Goal: Information Seeking & Learning: Understand process/instructions

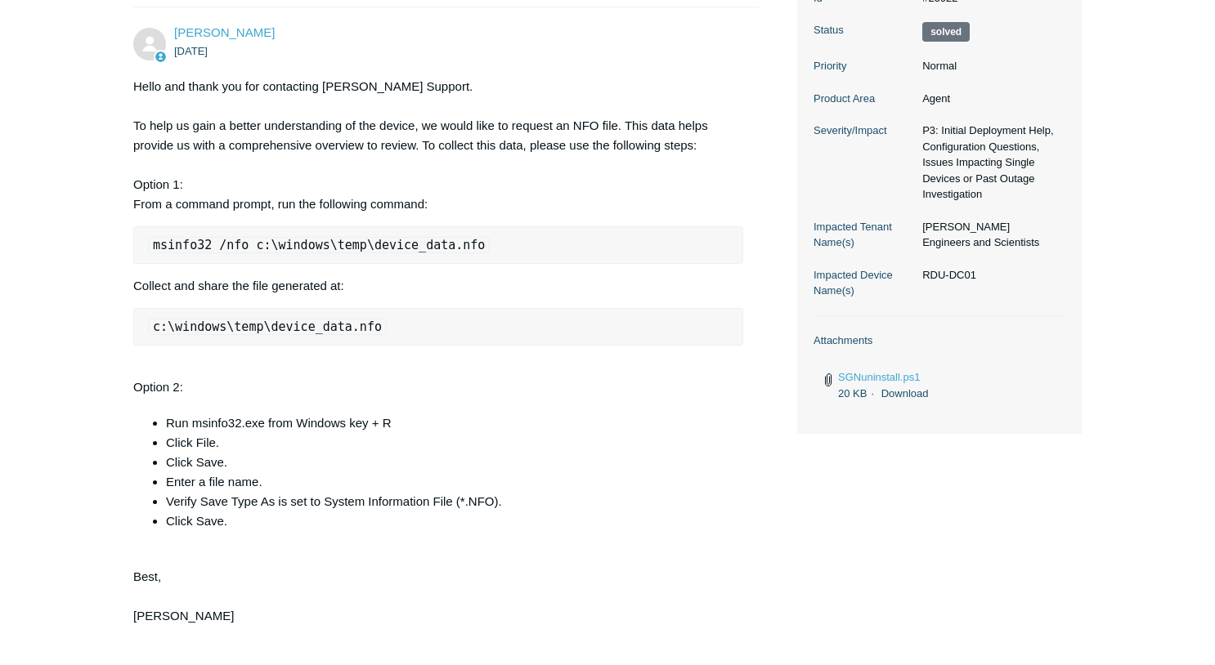
scroll to position [140, 0]
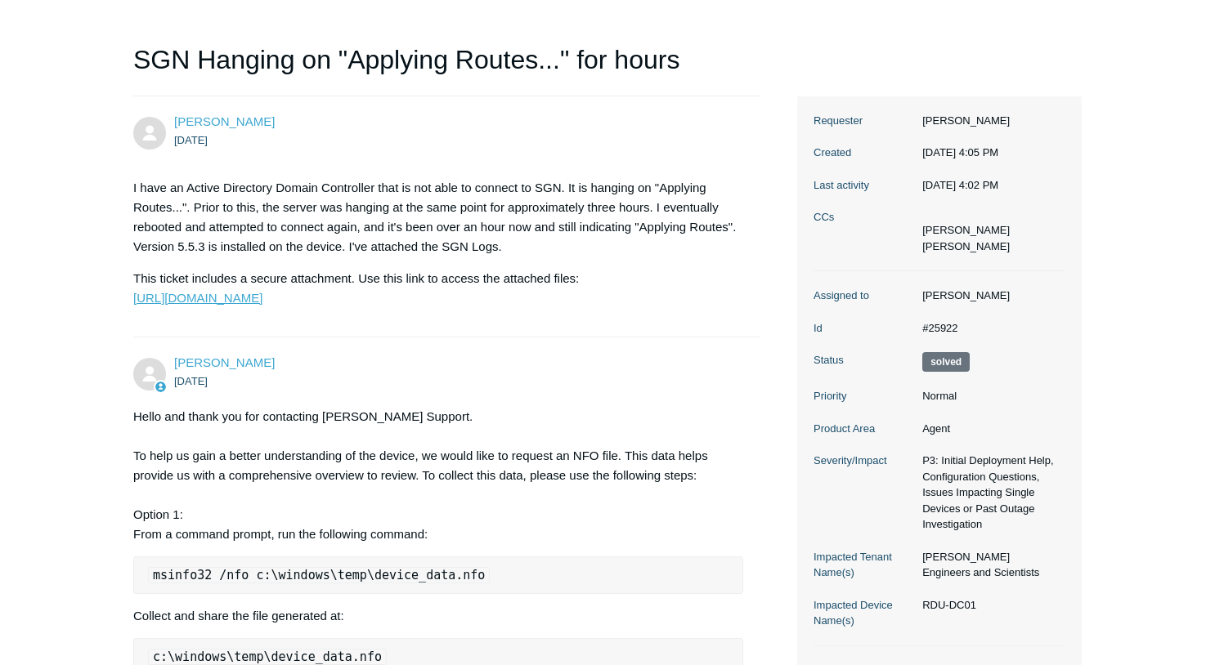
click at [253, 301] on link "[URL][DOMAIN_NAME]" at bounding box center [197, 298] width 129 height 14
click at [290, 230] on p "I have an Active Directory Domain Controller that is not able to connect to SGN…" at bounding box center [438, 217] width 610 height 78
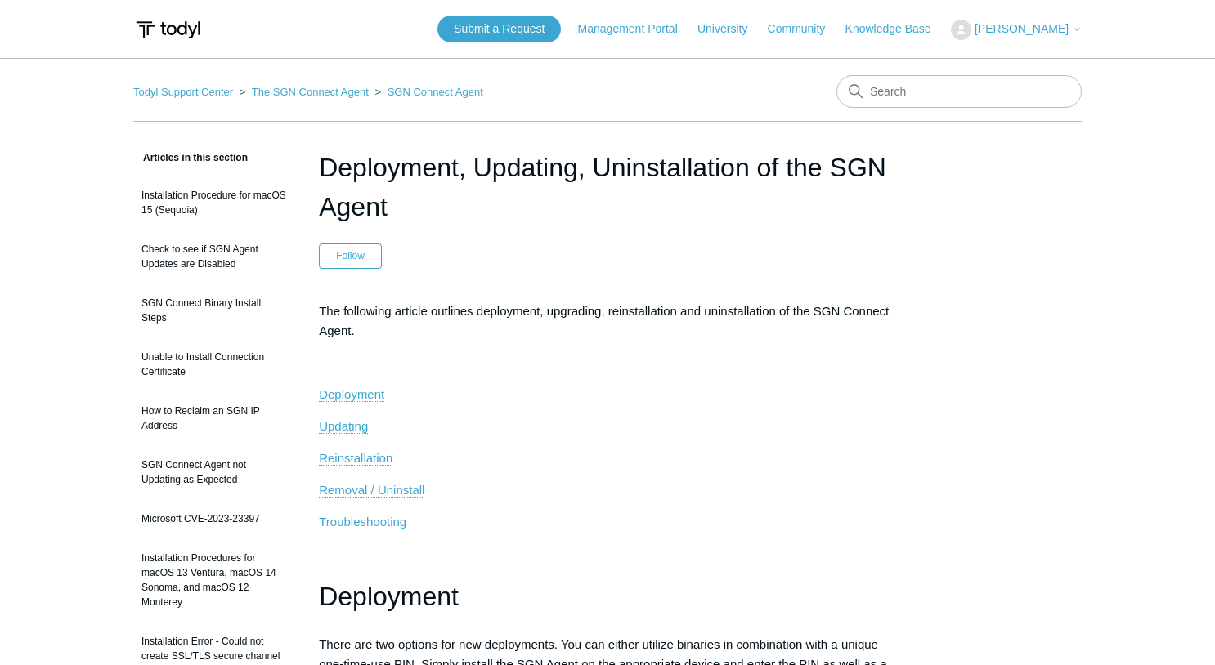
scroll to position [82, 0]
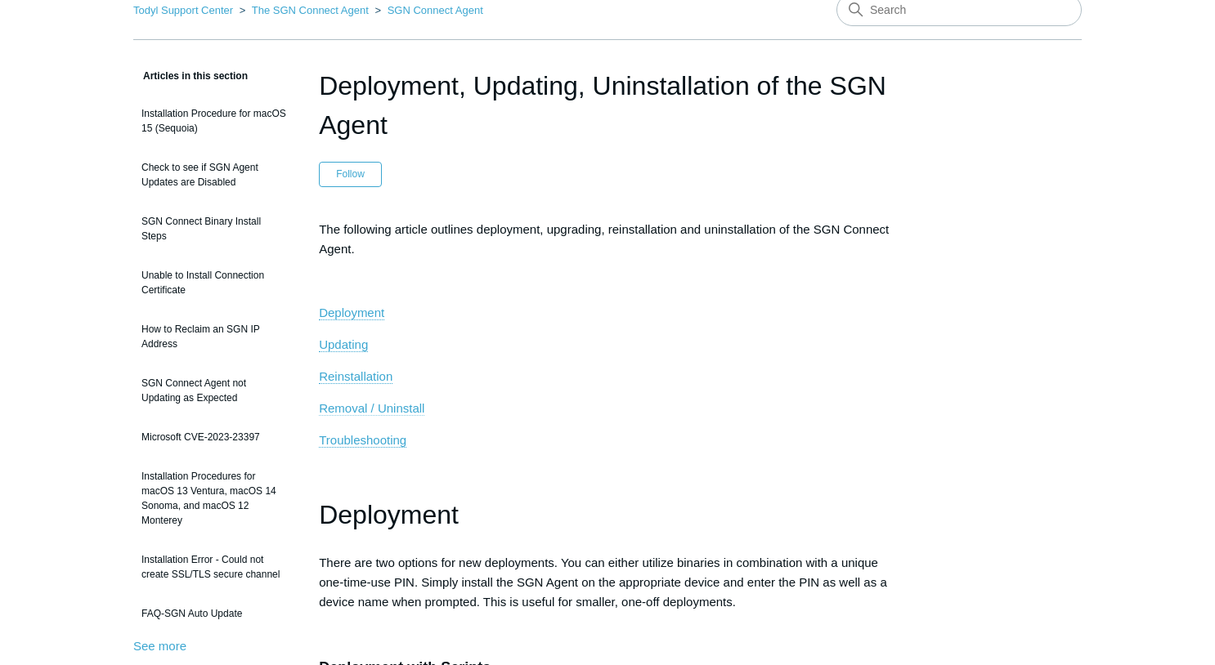
click at [392, 410] on span "Removal / Uninstall" at bounding box center [371, 408] width 105 height 14
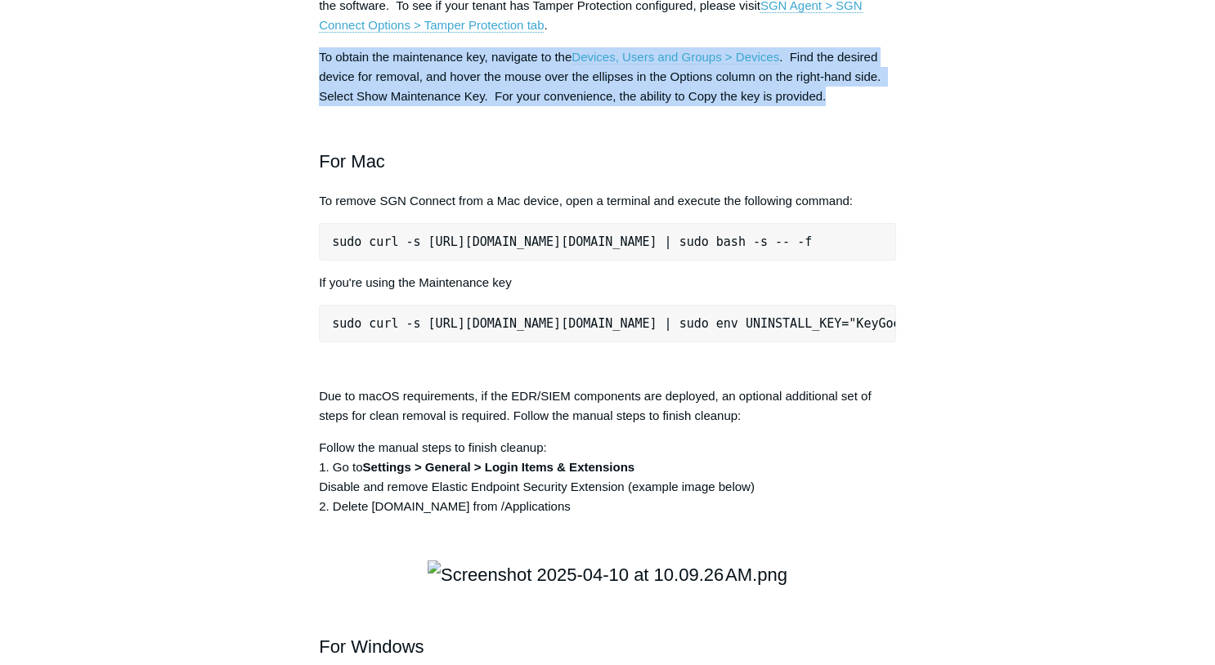
drag, startPoint x: 318, startPoint y: 293, endPoint x: 855, endPoint y: 338, distance: 538.9
click at [855, 338] on article "Deployment, Updating, Uninstallation of the SGN Agent Follow Not yet followed b…" at bounding box center [607, 328] width 626 height 4594
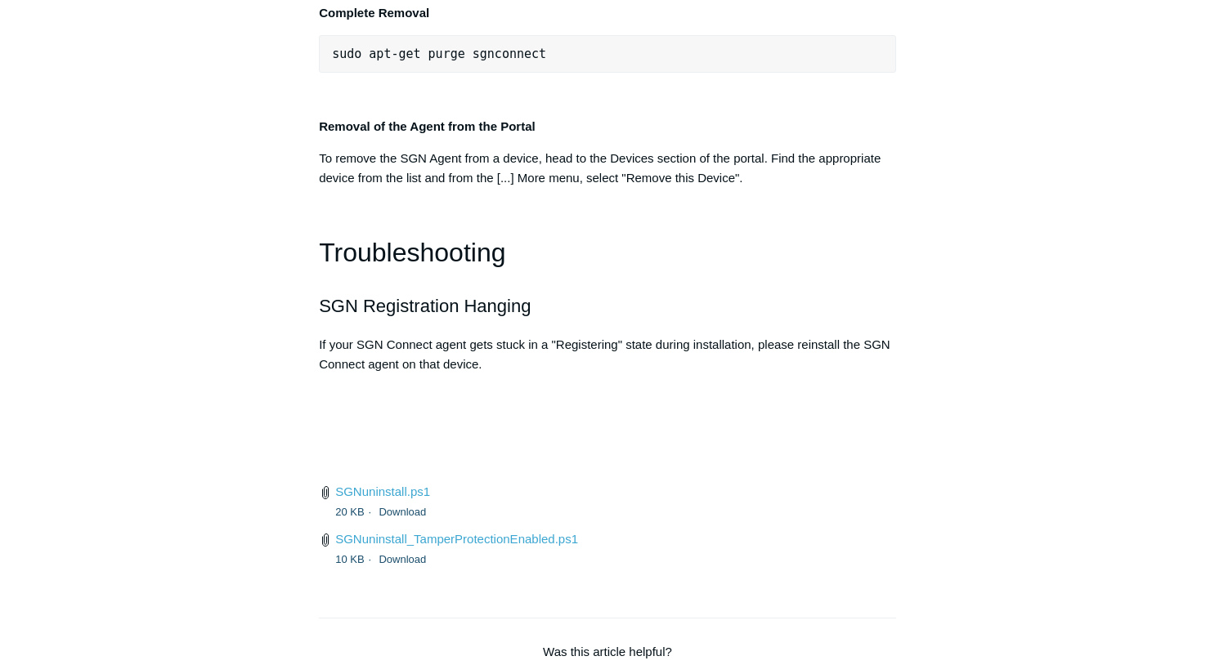
scroll to position [3752, 0]
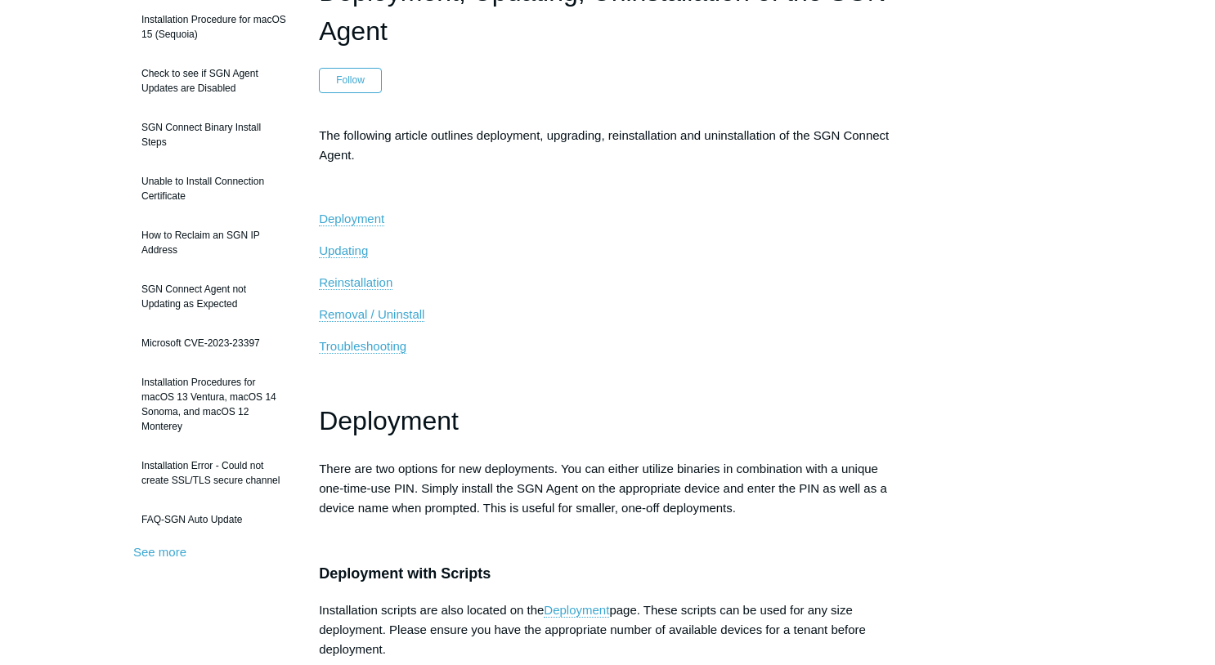
scroll to position [0, 0]
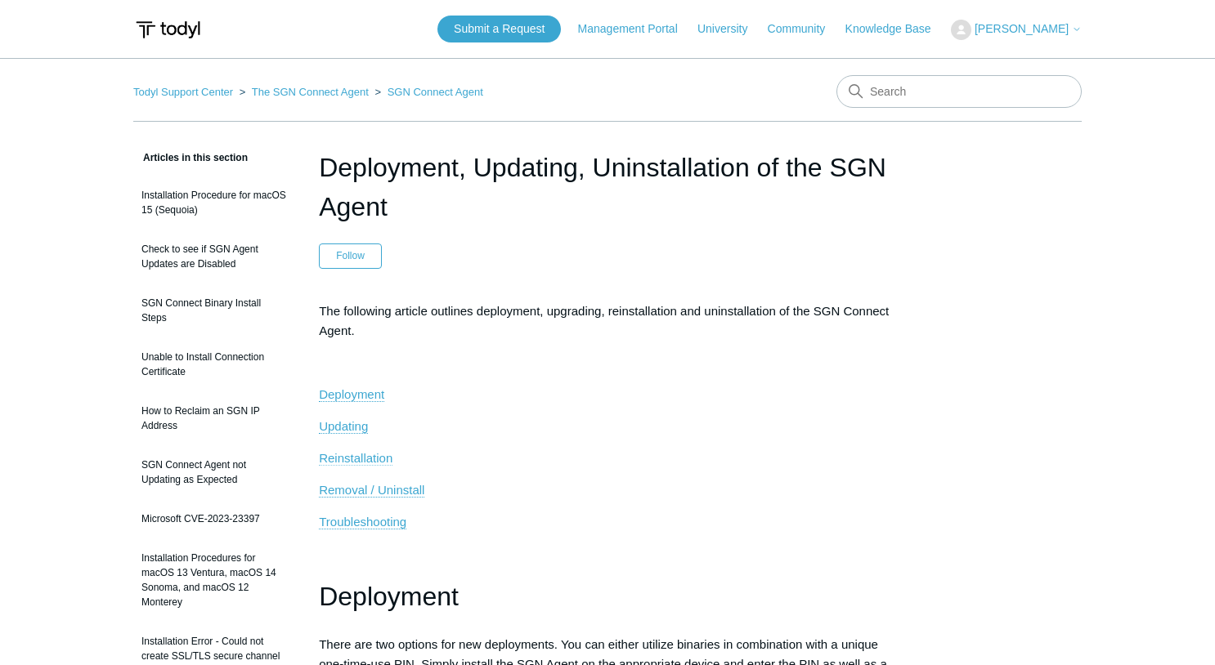
click at [364, 459] on span "Reinstallation" at bounding box center [356, 458] width 74 height 14
